Goal: Task Accomplishment & Management: Manage account settings

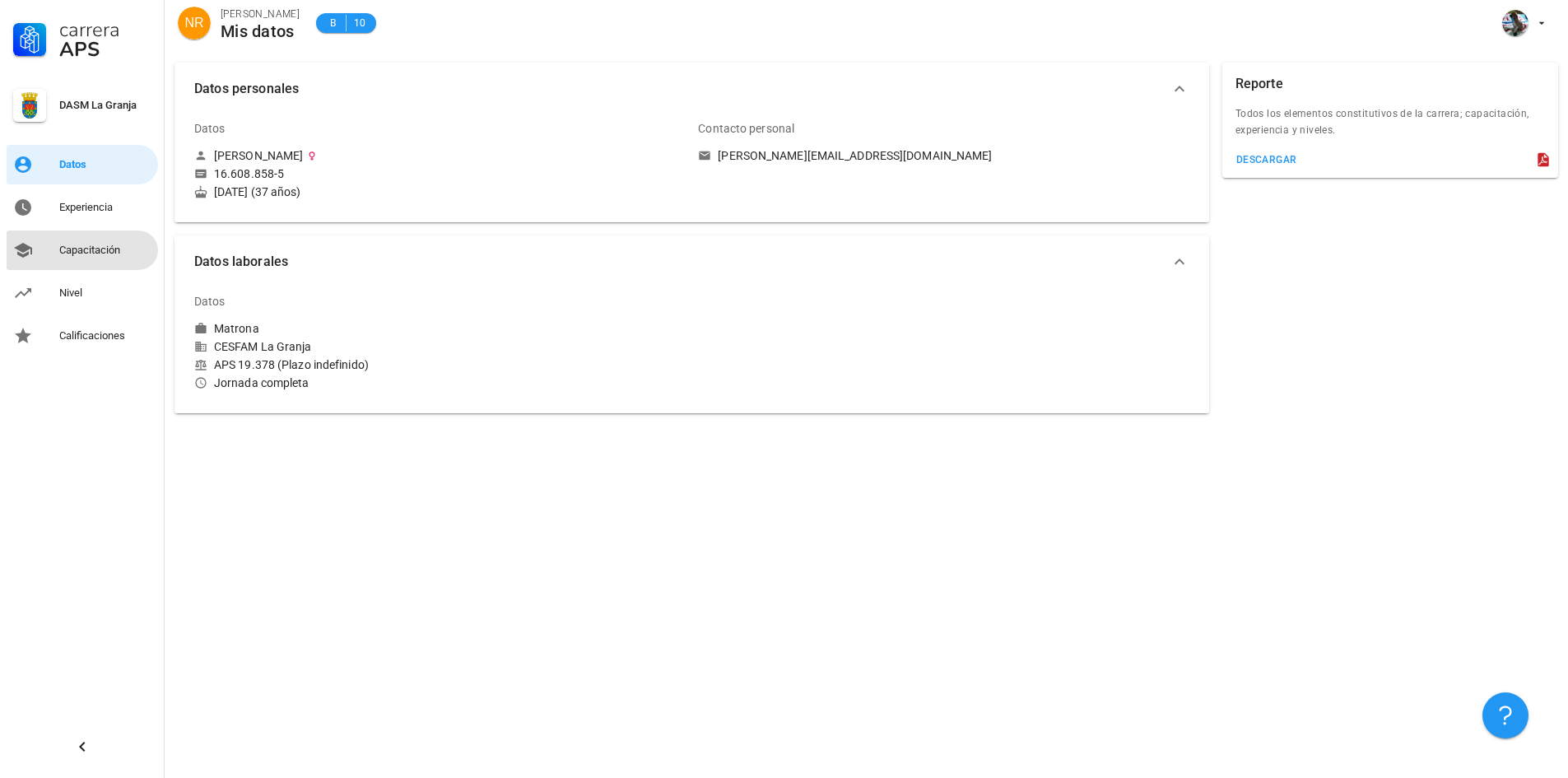
click at [121, 256] on div "Capacitación" at bounding box center [105, 250] width 92 height 13
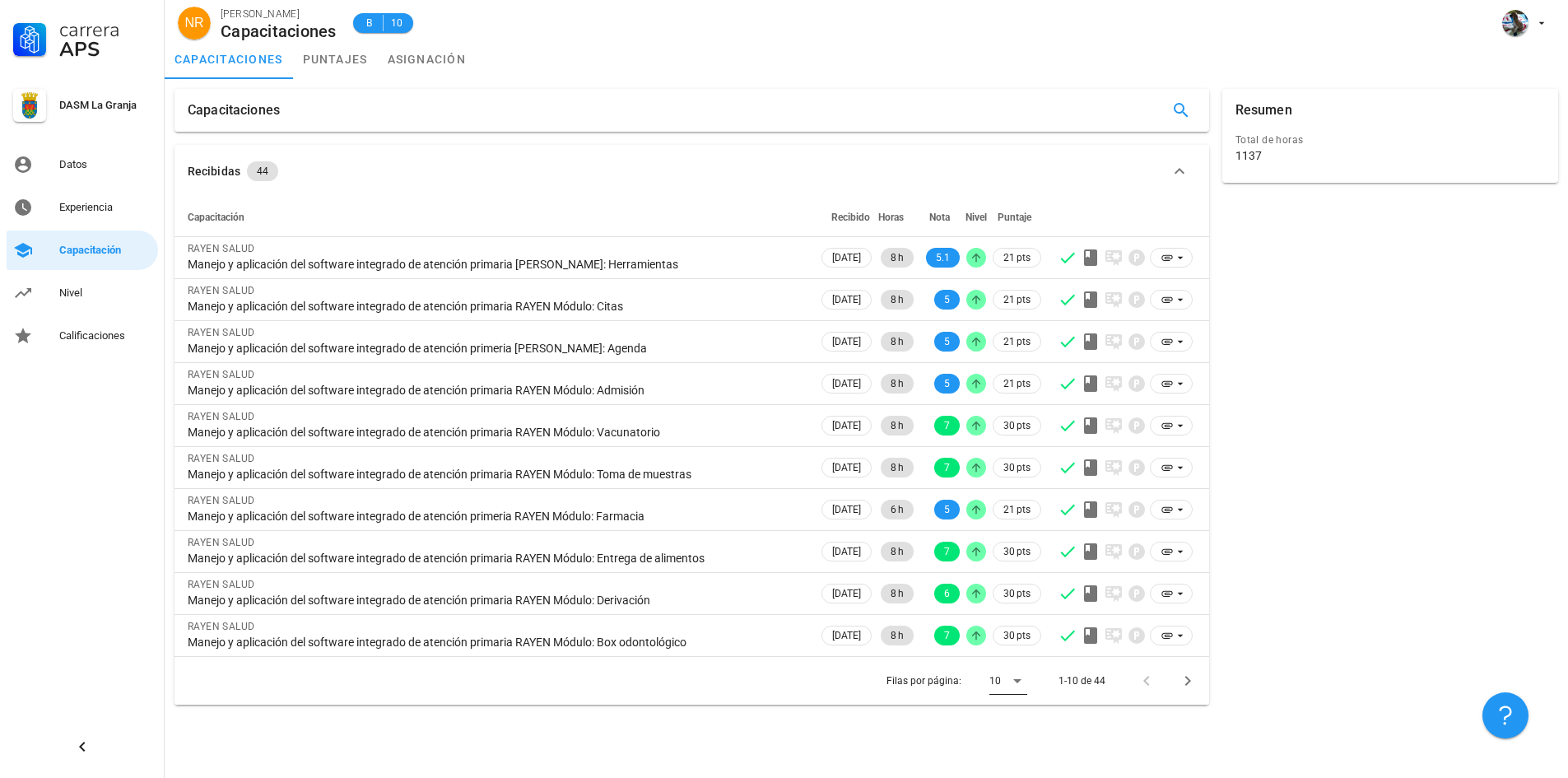
click at [1022, 681] on icon at bounding box center [1017, 680] width 20 height 20
click at [1001, 740] on div "Todos" at bounding box center [1021, 742] width 63 height 39
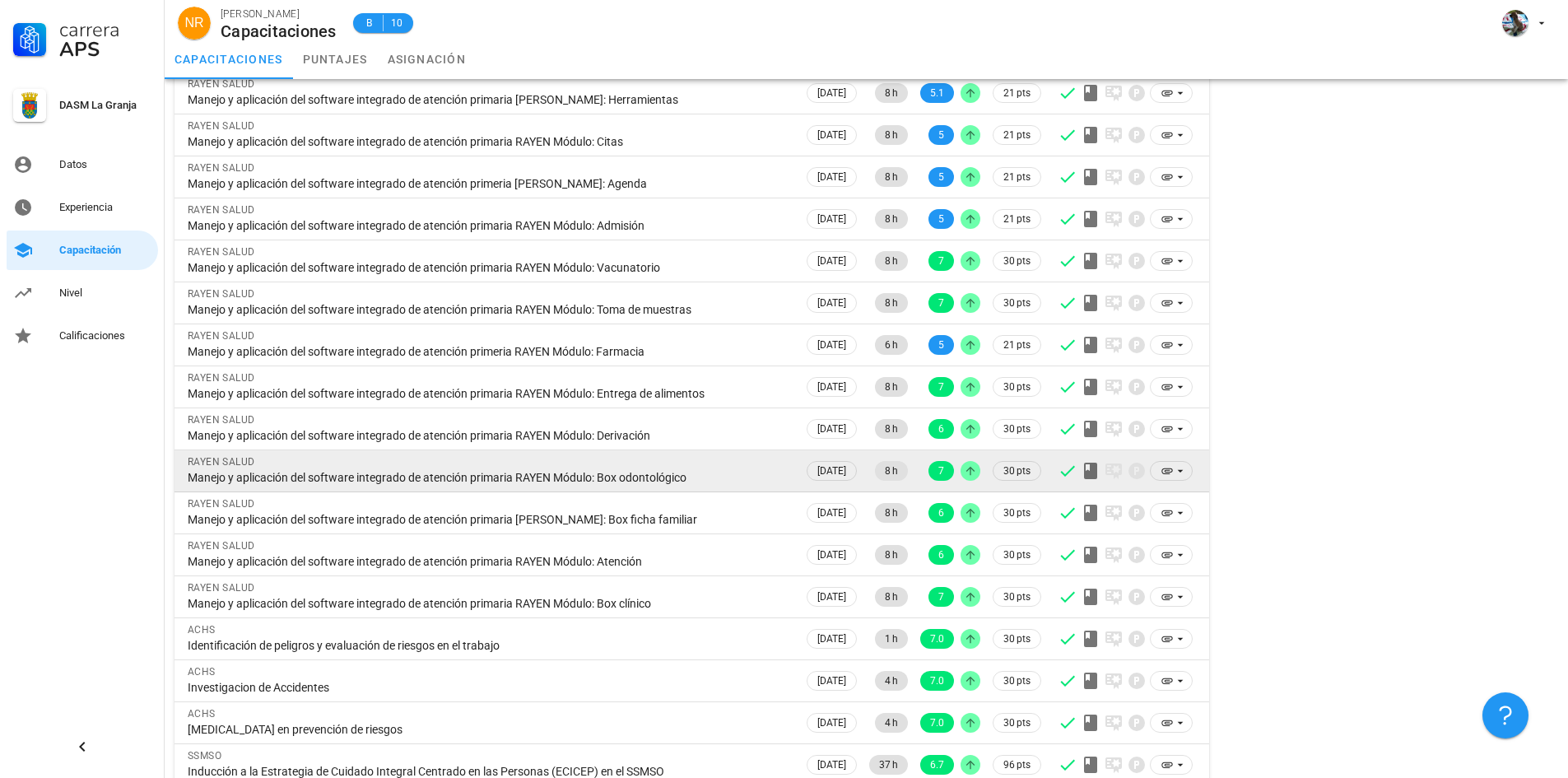
scroll to position [493, 0]
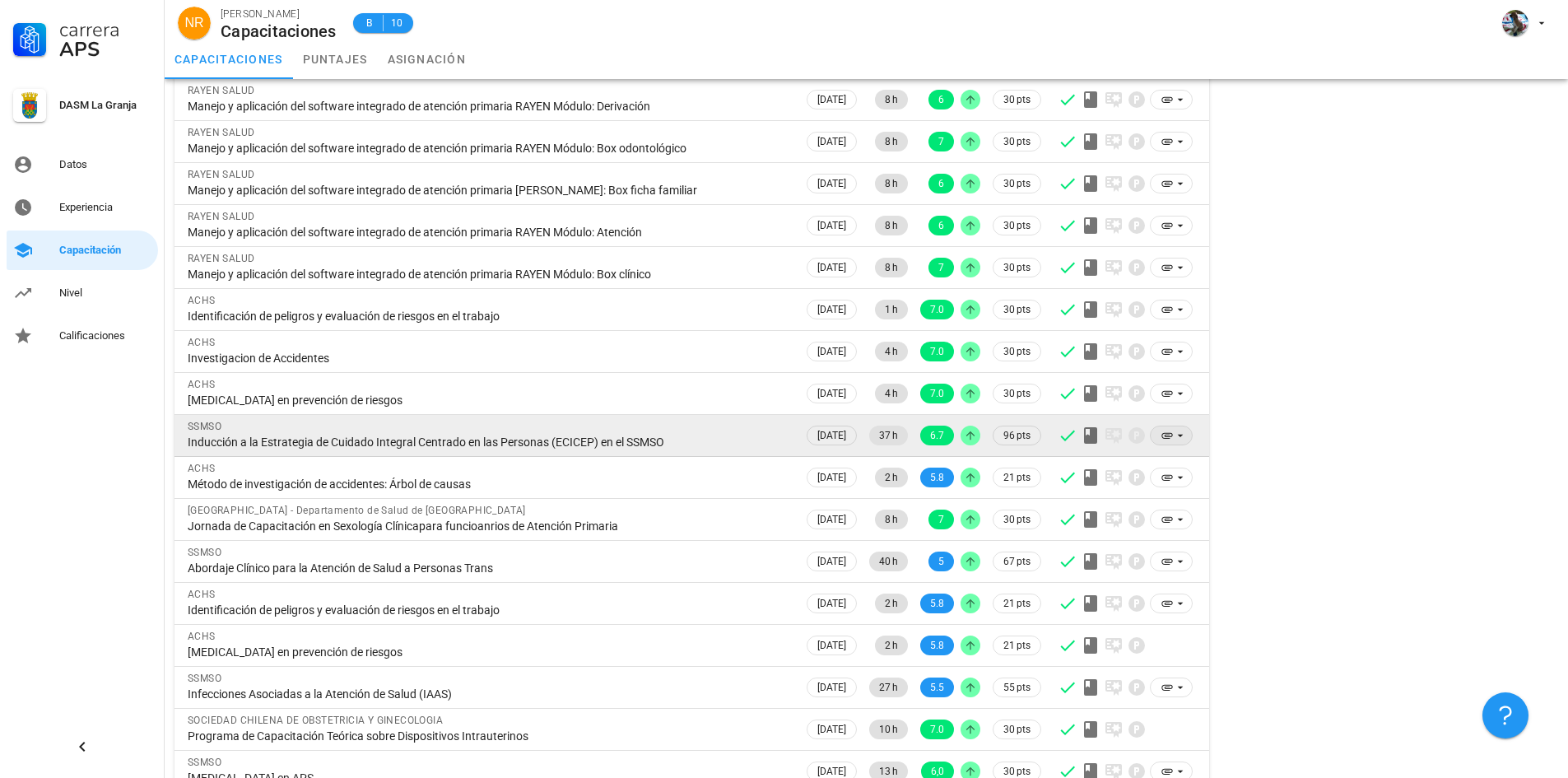
click at [1166, 434] on icon at bounding box center [1168, 436] width 13 height 13
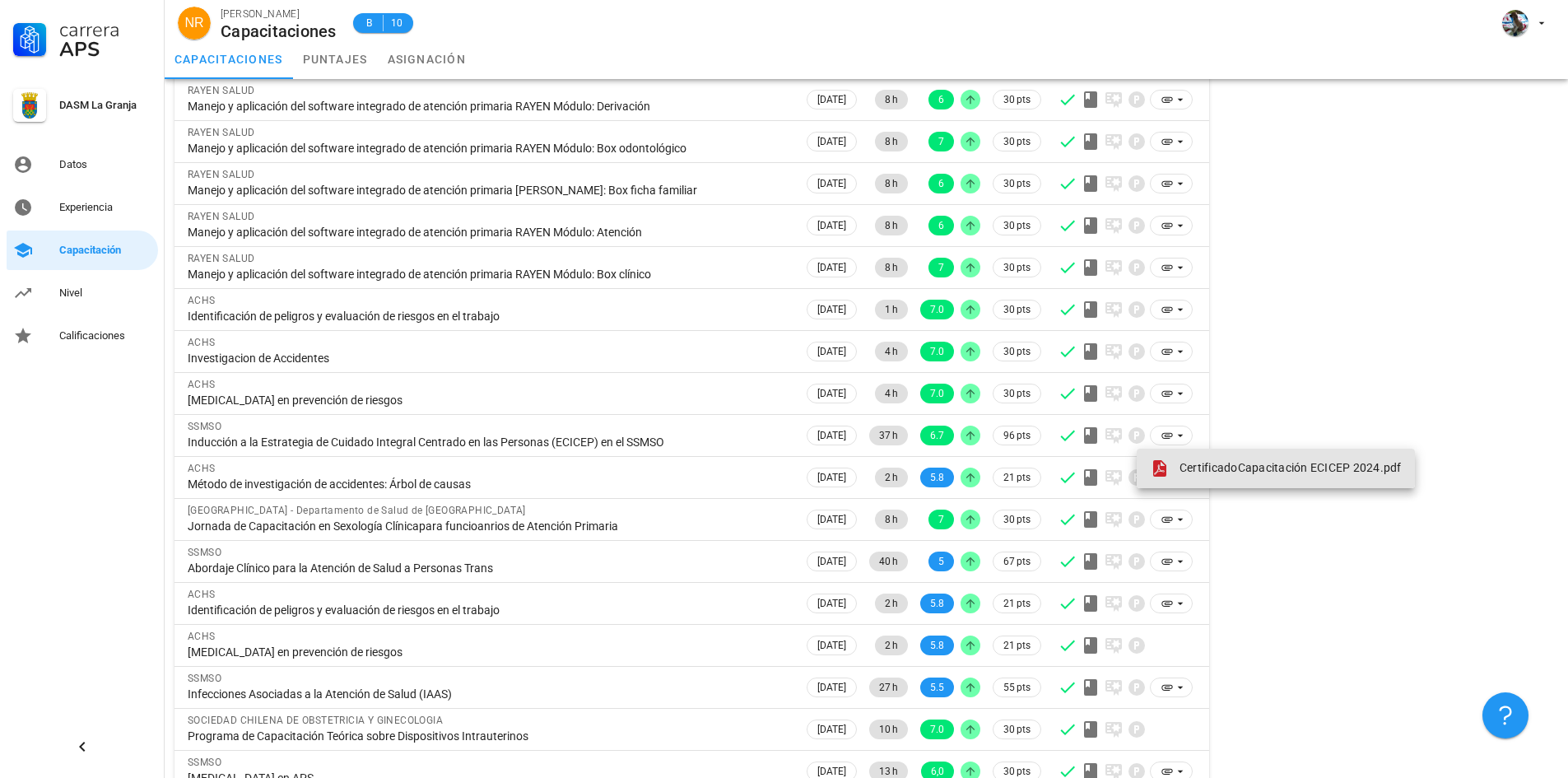
click at [1182, 464] on span "CertificadoCapacitación ECICEP 2024.pdf" at bounding box center [1291, 467] width 222 height 13
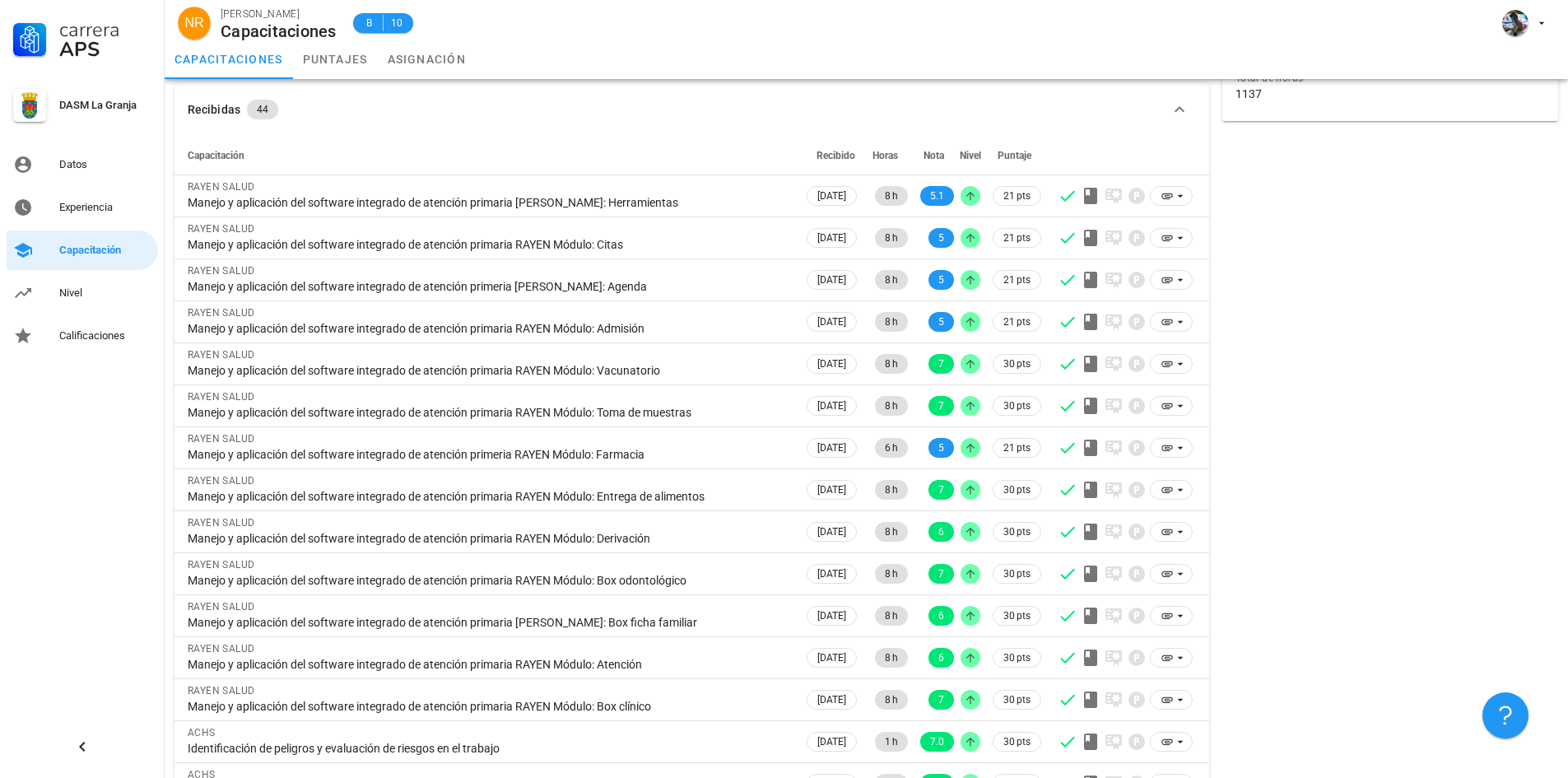
scroll to position [0, 0]
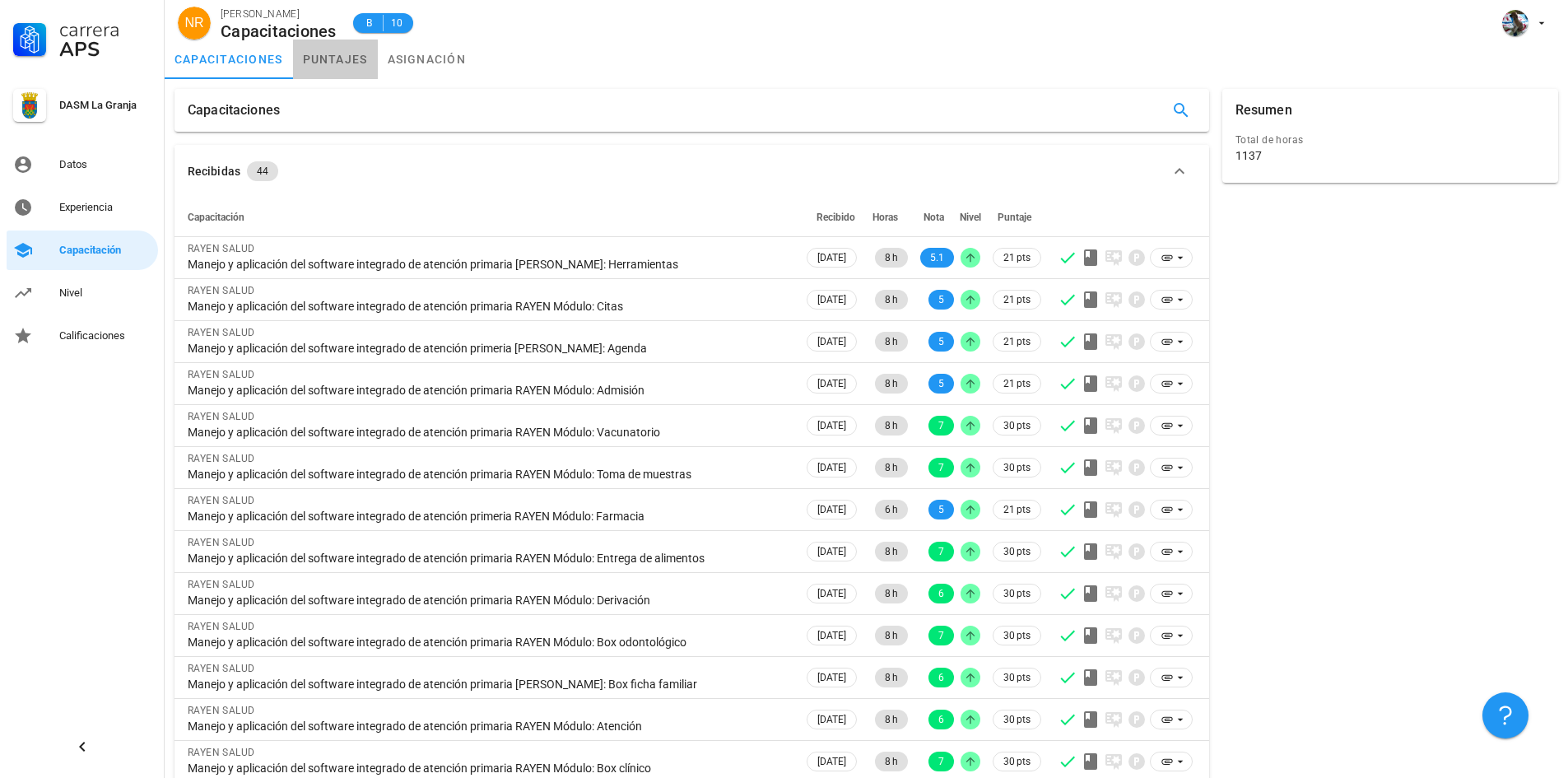
click at [351, 59] on link "puntajes" at bounding box center [335, 59] width 85 height 39
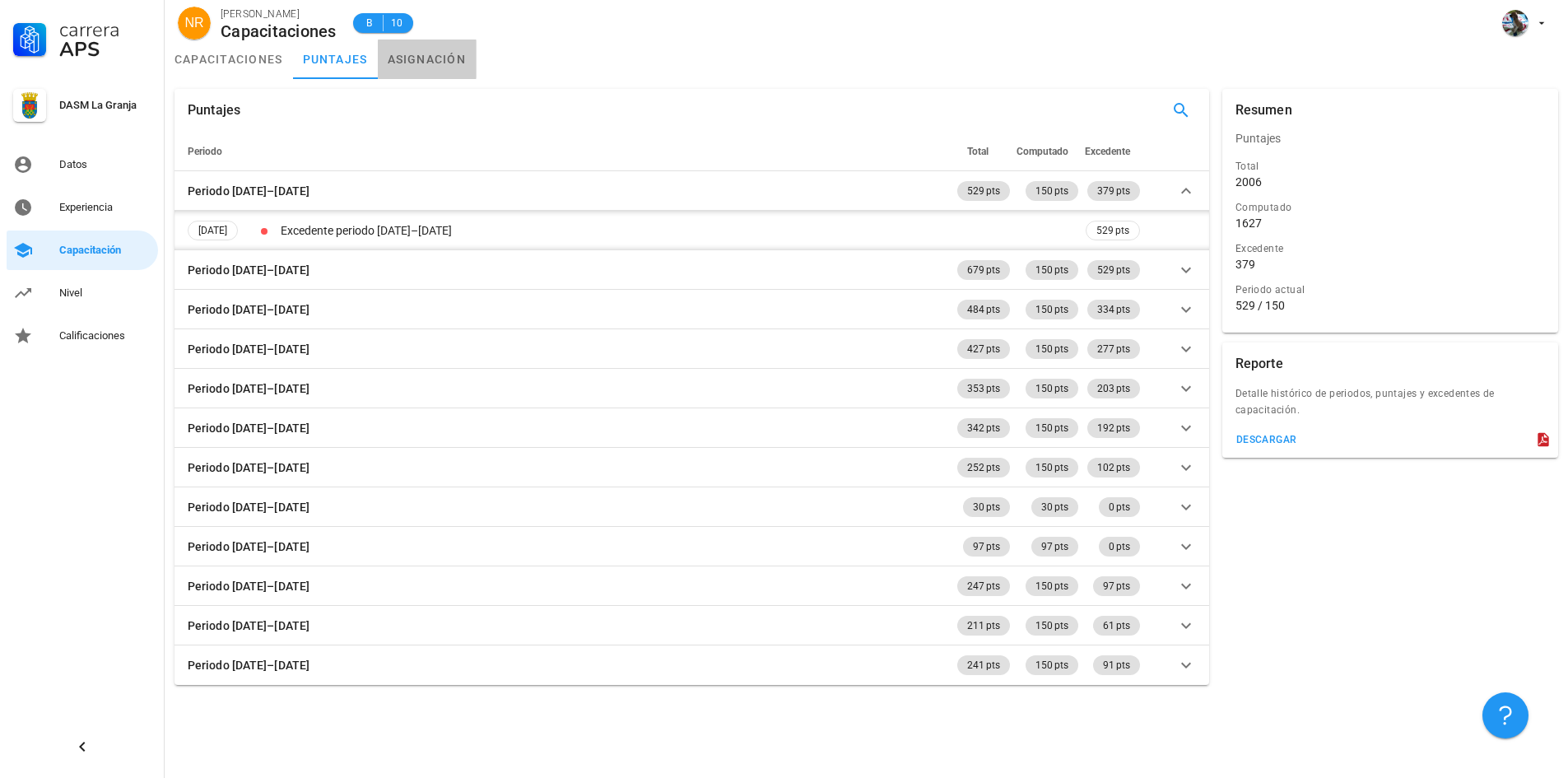
click at [416, 58] on link "asignación" at bounding box center [427, 59] width 99 height 39
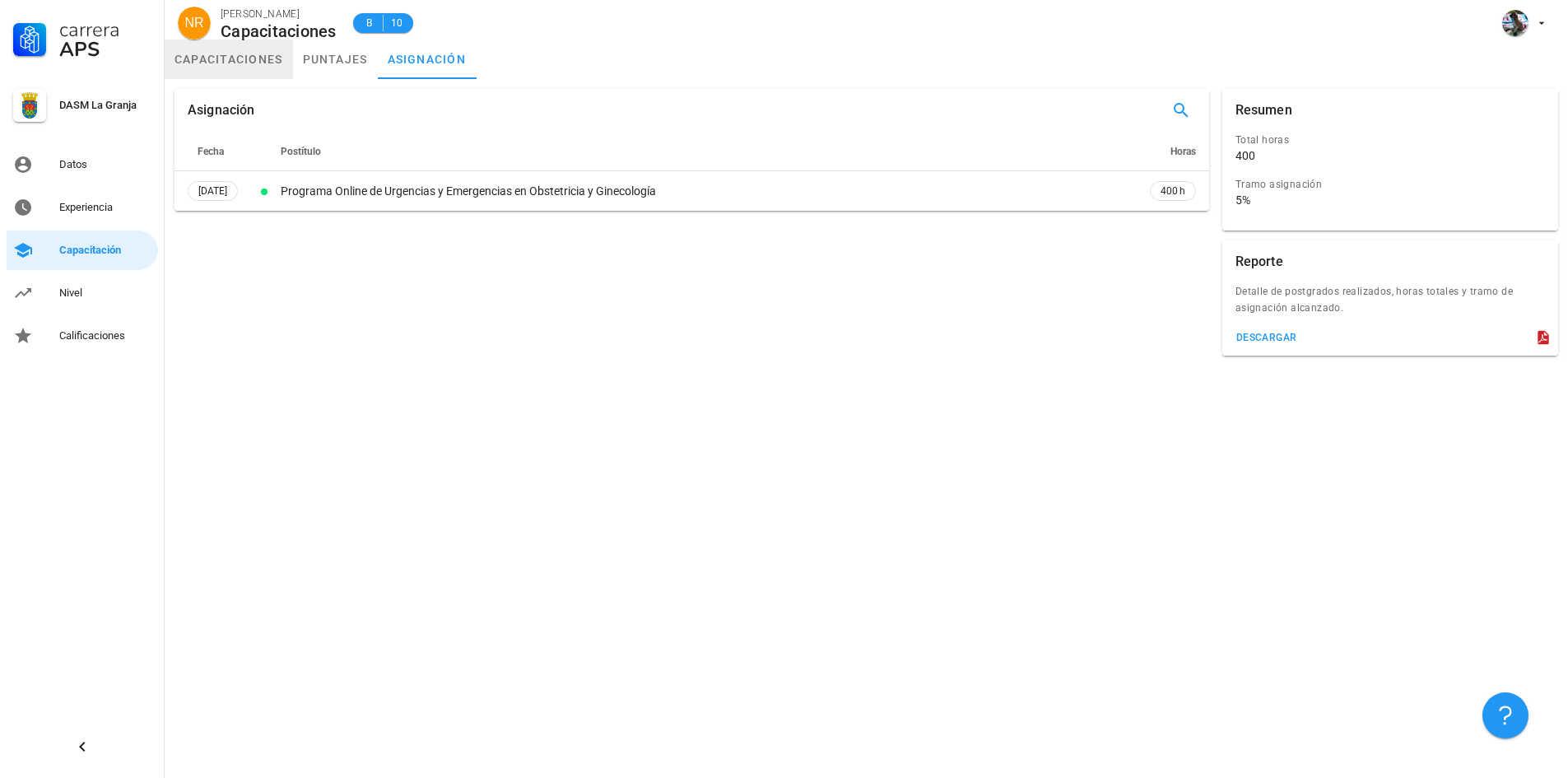
click at [258, 59] on link "capacitaciones" at bounding box center [229, 59] width 129 height 39
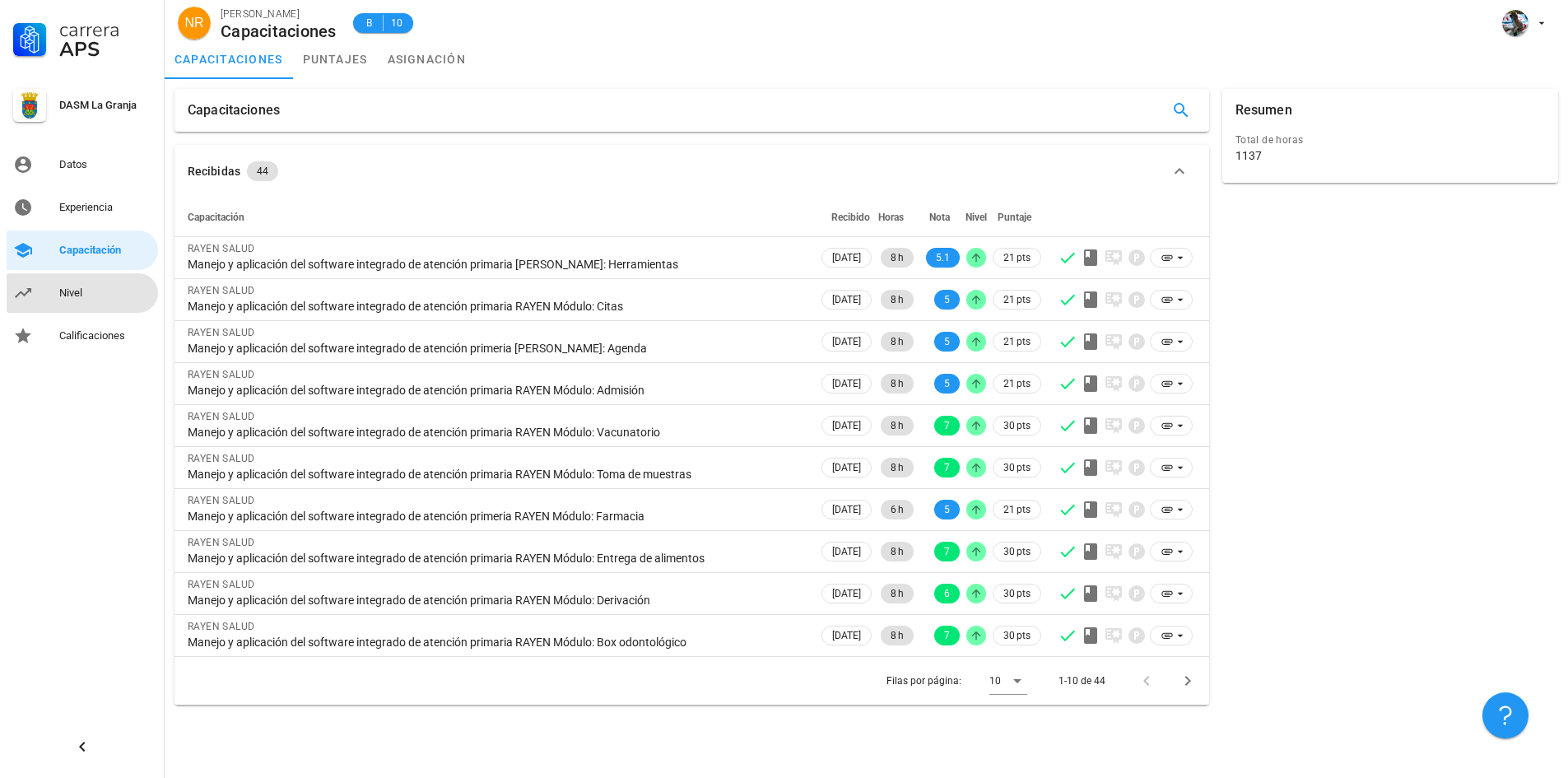
click at [77, 302] on div "Nivel" at bounding box center [105, 293] width 92 height 26
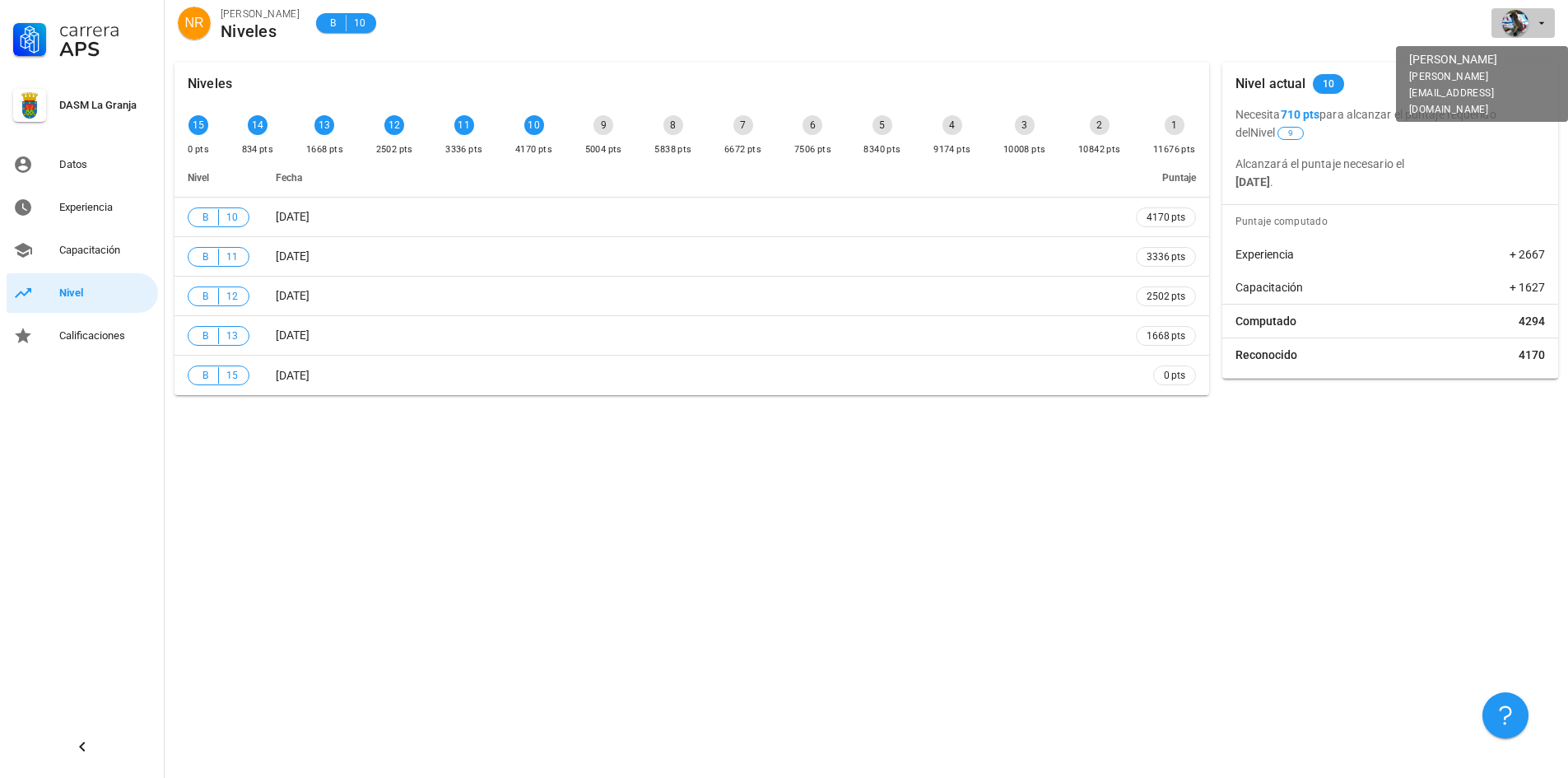
click at [1519, 26] on div "avatar" at bounding box center [1516, 23] width 26 height 26
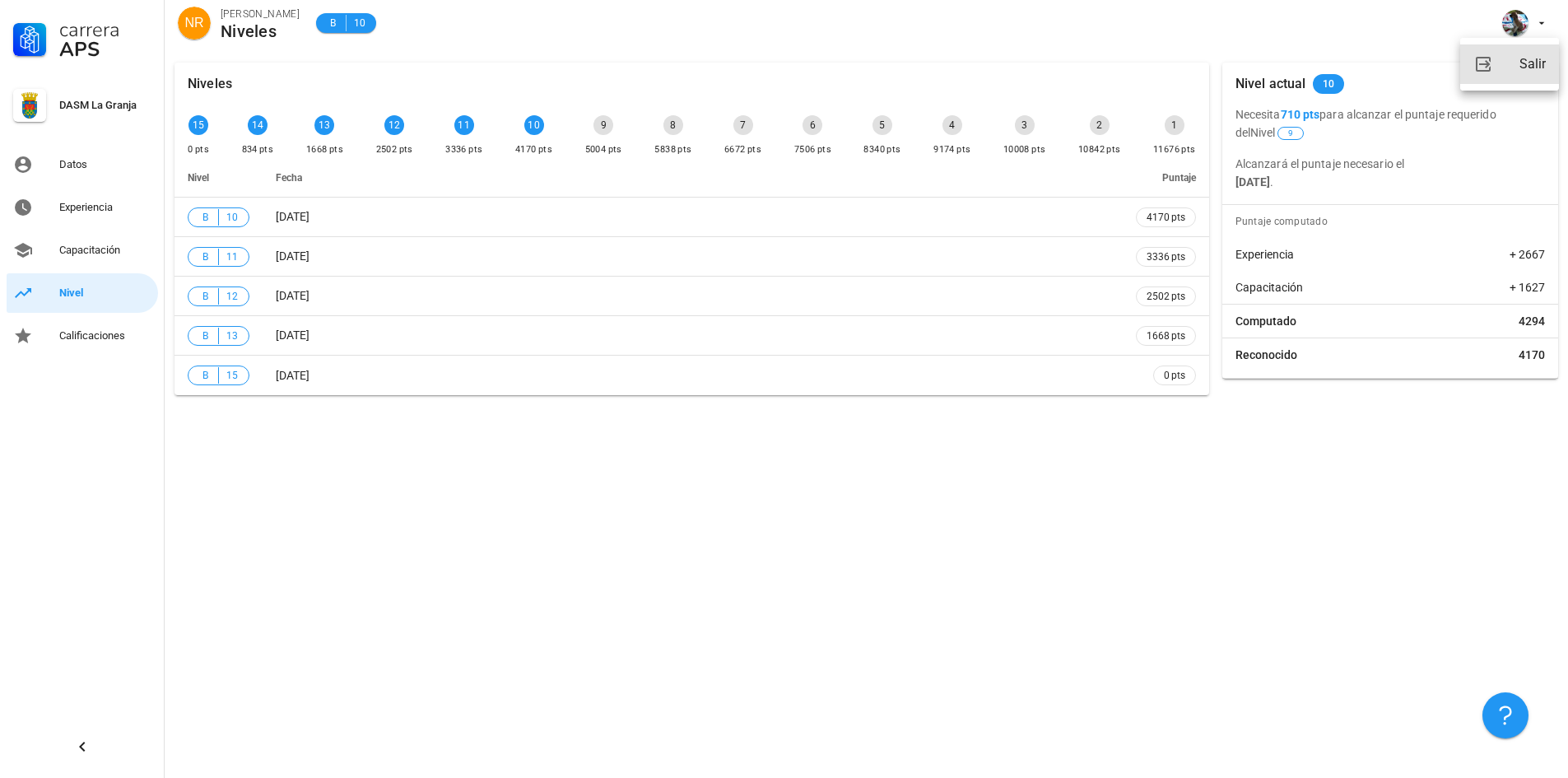
click at [1532, 58] on div "Salir" at bounding box center [1533, 63] width 26 height 33
